Goal: Information Seeking & Learning: Find contact information

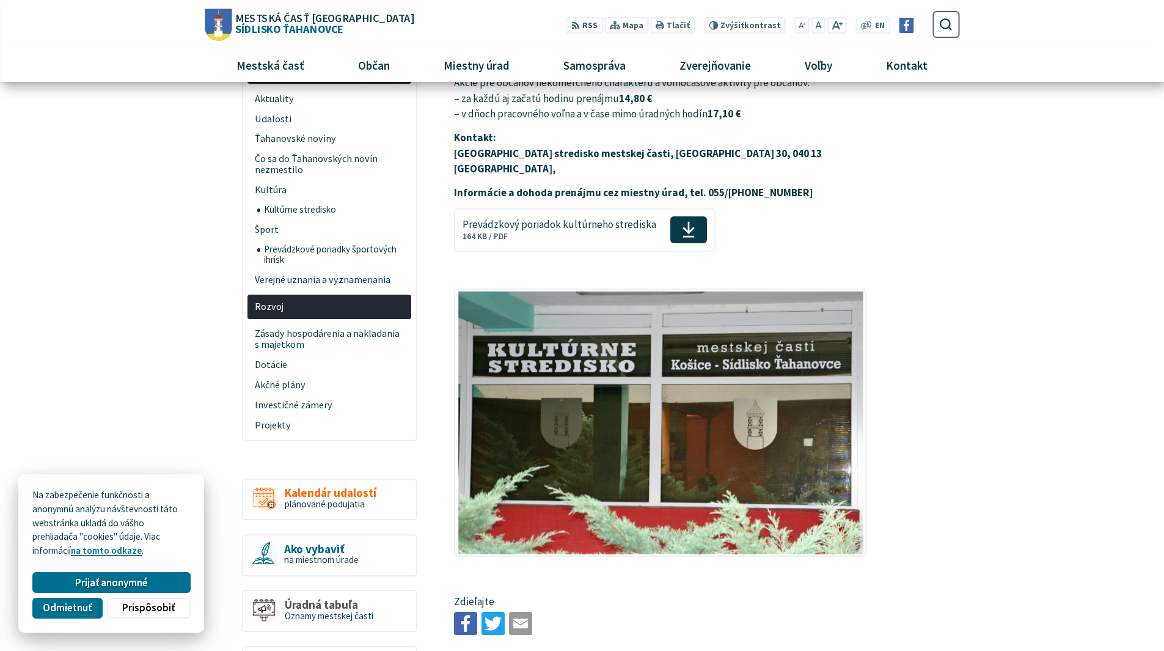
scroll to position [244, 0]
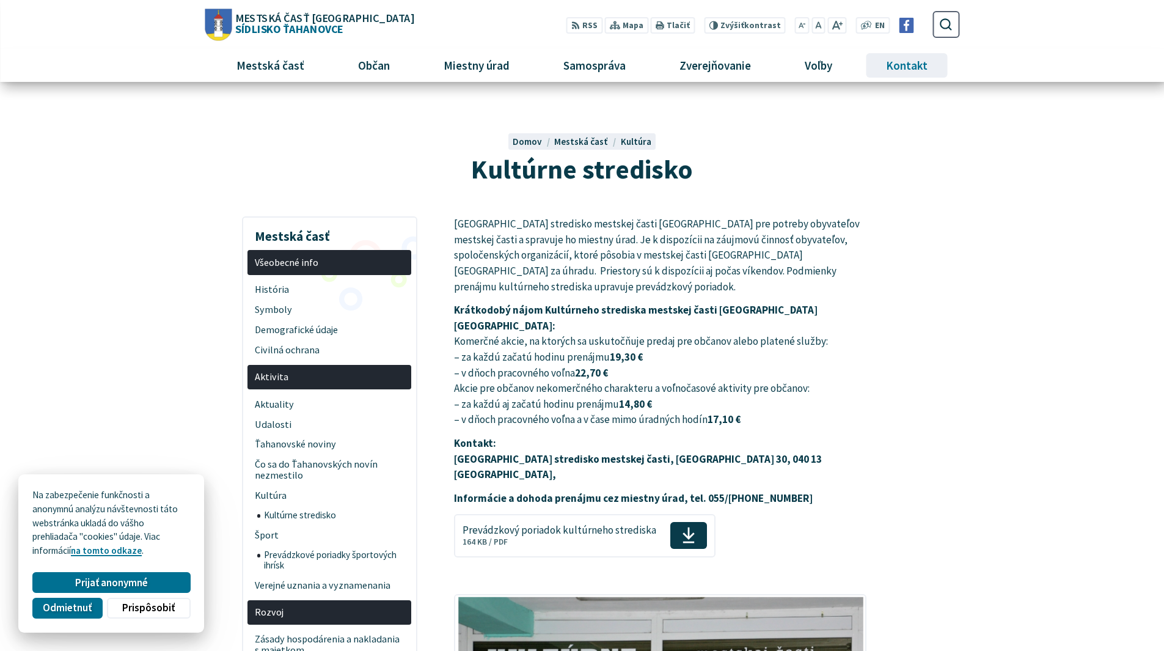
click at [899, 67] on span "Kontakt" at bounding box center [906, 65] width 51 height 33
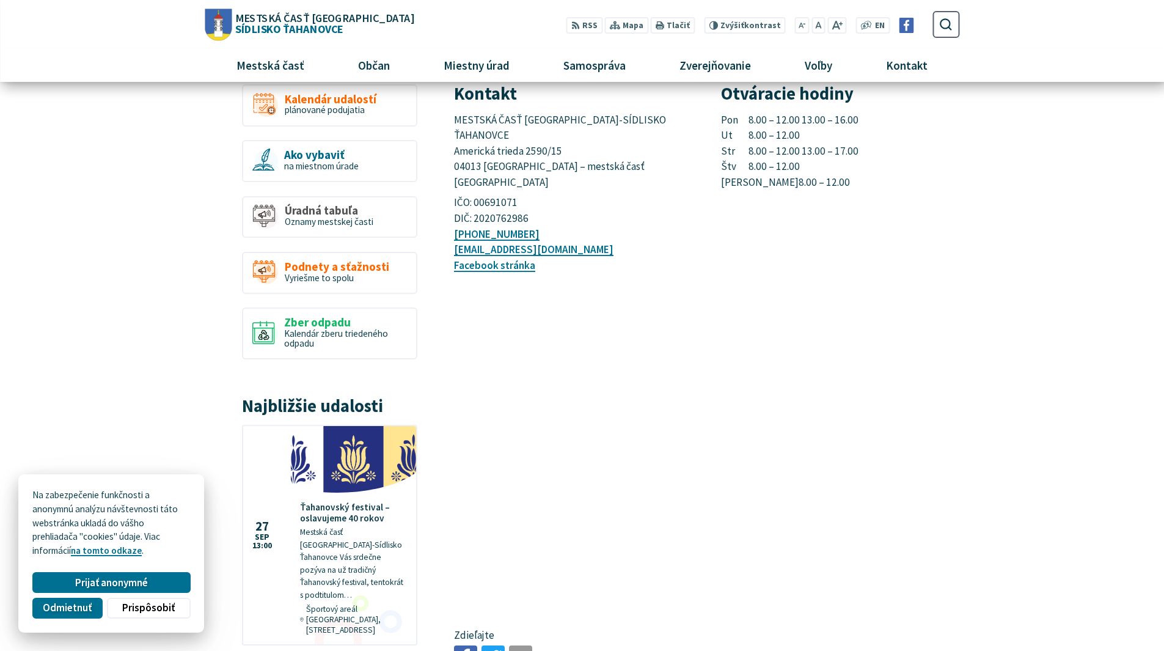
scroll to position [122, 0]
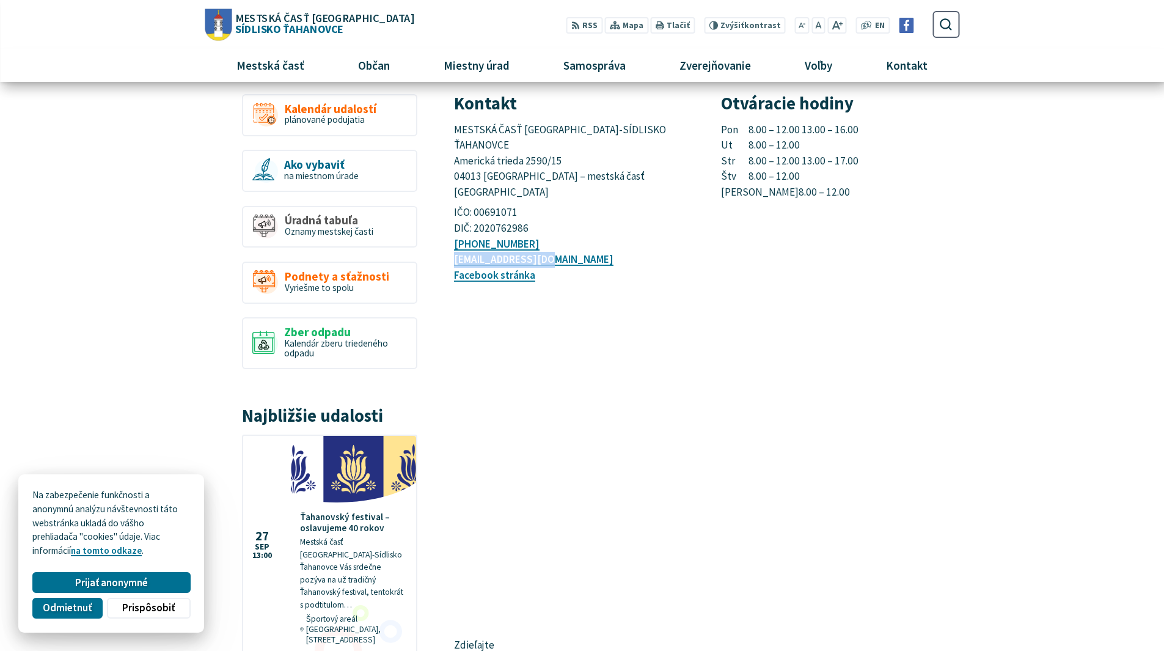
drag, startPoint x: 556, startPoint y: 229, endPoint x: 454, endPoint y: 236, distance: 102.2
click at [454, 236] on p "[PHONE_NUMBER] [EMAIL_ADDRESS][DOMAIN_NAME] Facebook stránka" at bounding box center [573, 259] width 238 height 47
copy link "[EMAIL_ADDRESS][DOMAIN_NAME]"
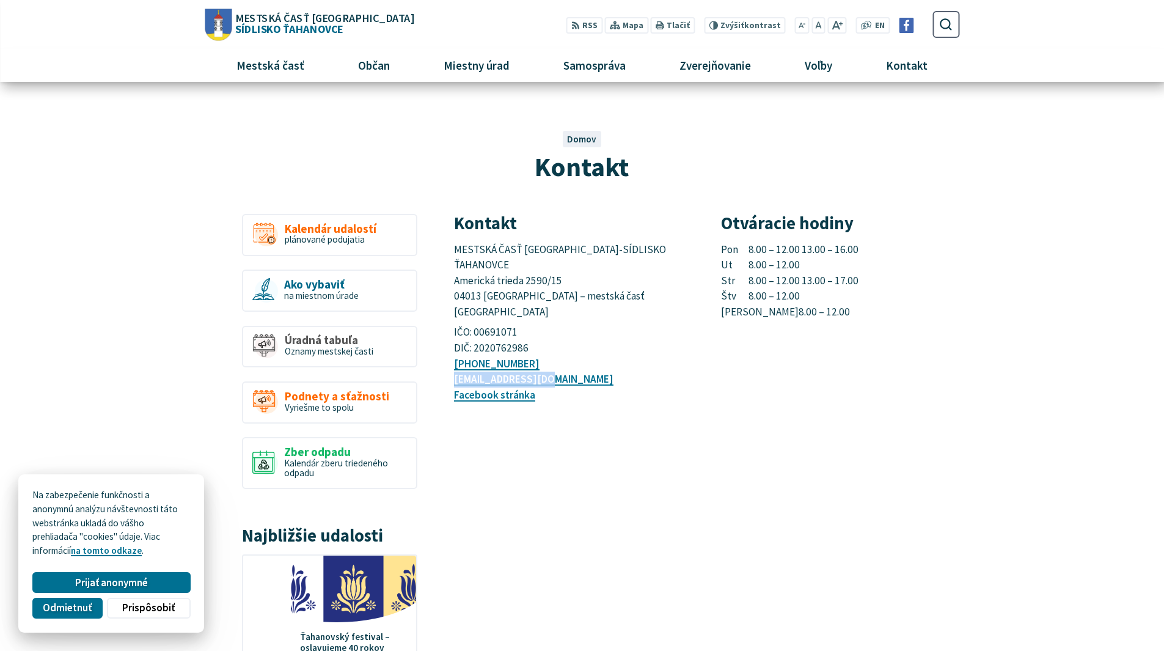
scroll to position [0, 0]
